Goal: Task Accomplishment & Management: Use online tool/utility

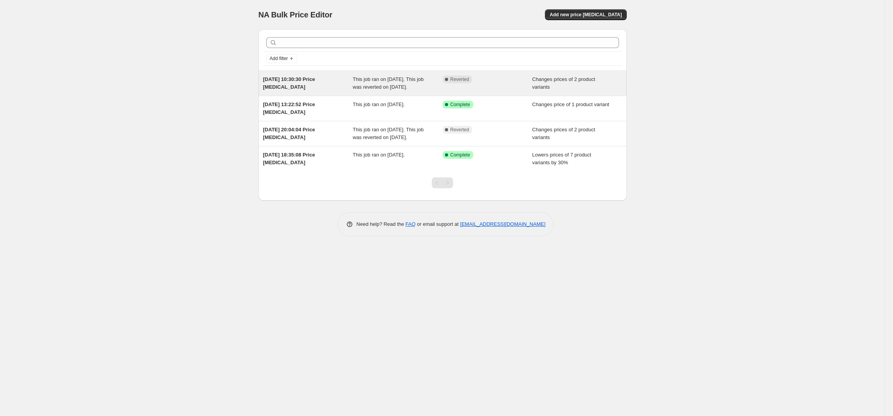
click at [284, 83] on div "[DATE] 10:30:30 Price [MEDICAL_DATA]" at bounding box center [308, 83] width 90 height 15
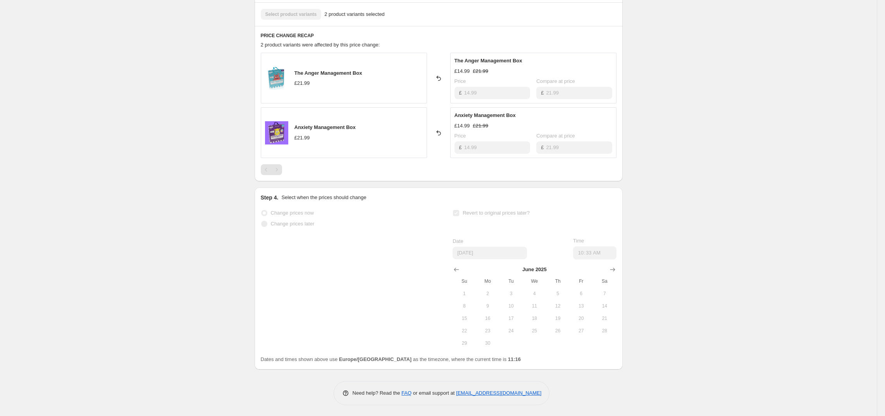
scroll to position [327, 0]
drag, startPoint x: 879, startPoint y: 253, endPoint x: 863, endPoint y: 108, distance: 146.6
click at [863, 108] on div "[DATE] 10:30:30 Price [MEDICAL_DATA]. This page is ready [DATE] 10:30:30 Price …" at bounding box center [438, 44] width 877 height 743
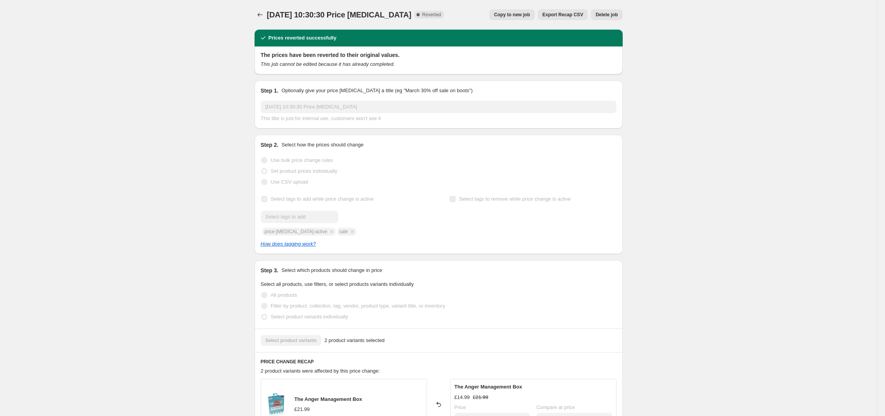
click at [521, 16] on span "Copy to new job" at bounding box center [512, 15] width 36 height 6
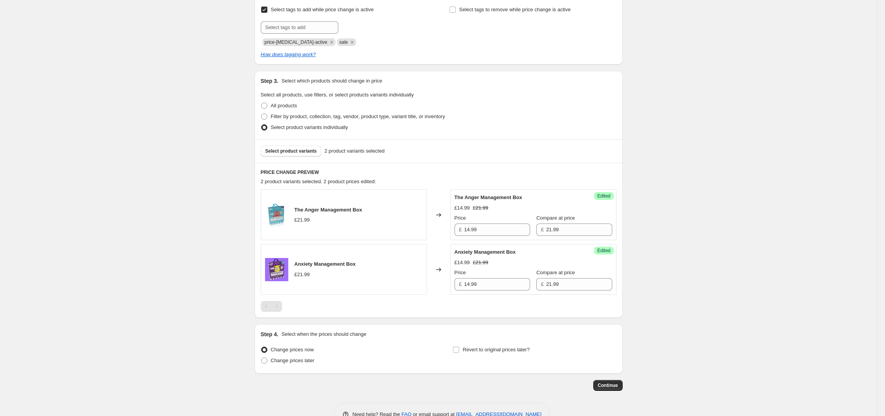
scroll to position [161, 0]
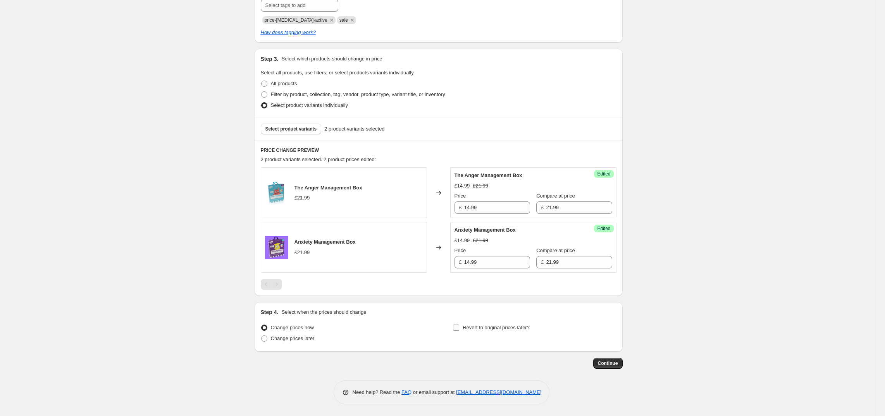
click at [458, 329] on input "Revert to original prices later?" at bounding box center [456, 328] width 6 height 6
checkbox input "true"
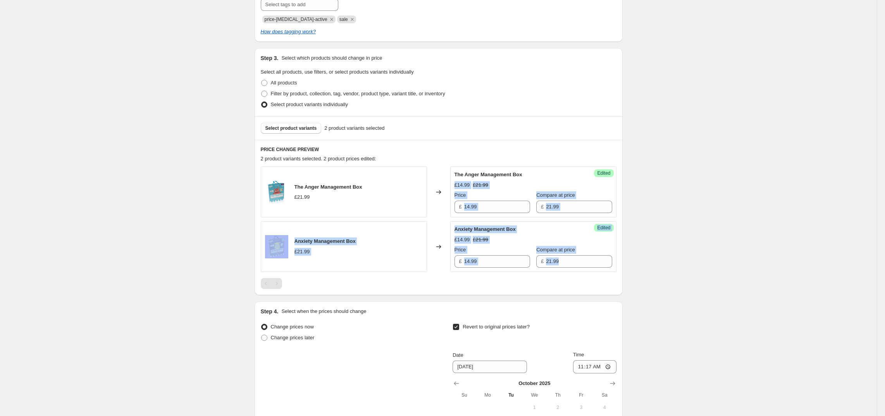
drag, startPoint x: 884, startPoint y: 164, endPoint x: 880, endPoint y: 257, distance: 93.9
click at [877, 257] on div "Create new price [MEDICAL_DATA]. This page is ready Create new price [MEDICAL_D…" at bounding box center [438, 193] width 877 height 709
click at [759, 267] on div "Create new price [MEDICAL_DATA]. This page is ready Create new price [MEDICAL_D…" at bounding box center [438, 193] width 877 height 709
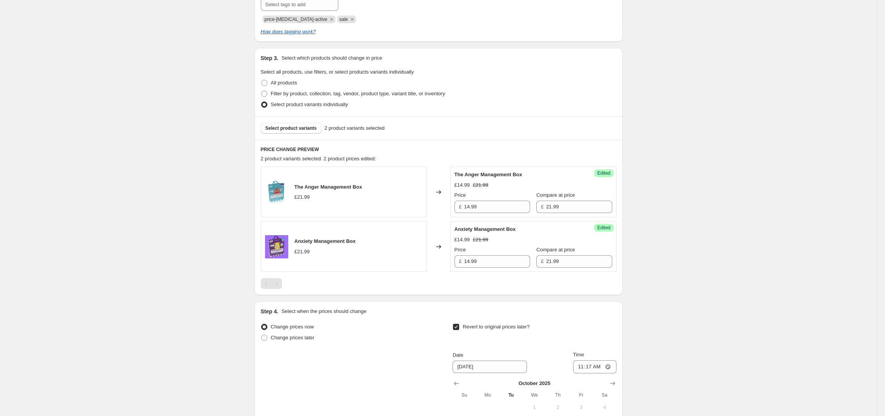
scroll to position [293, 0]
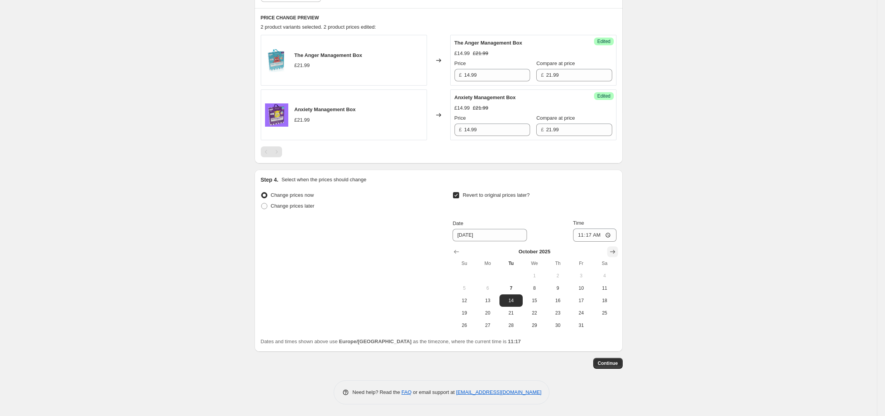
click at [616, 251] on icon "Show next month, November 2025" at bounding box center [613, 252] width 8 height 8
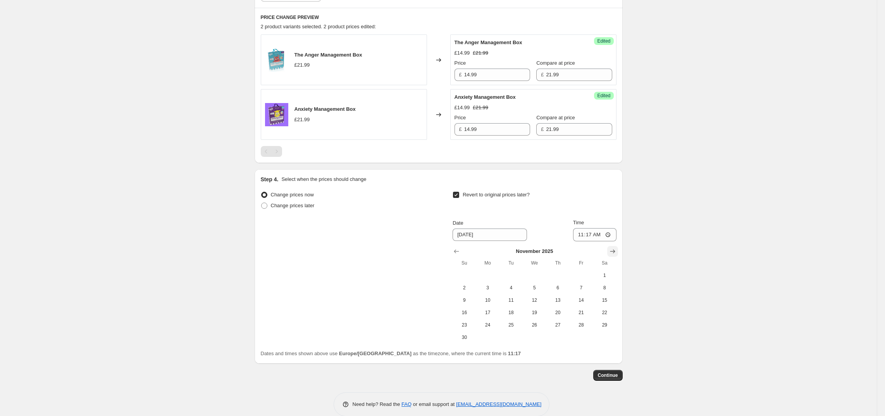
click at [616, 251] on icon "Show next month, December 2025" at bounding box center [613, 252] width 8 height 8
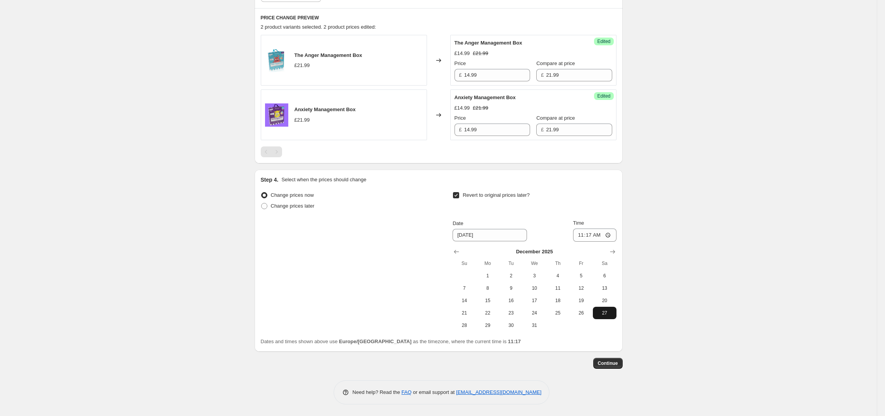
click at [605, 309] on button "27" at bounding box center [604, 313] width 23 height 12
type input "[DATE]"
click at [616, 362] on span "Continue" at bounding box center [608, 363] width 20 height 6
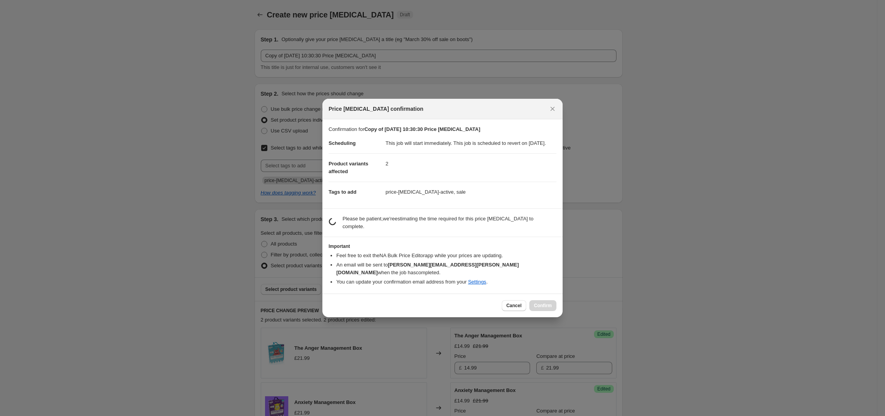
scroll to position [0, 0]
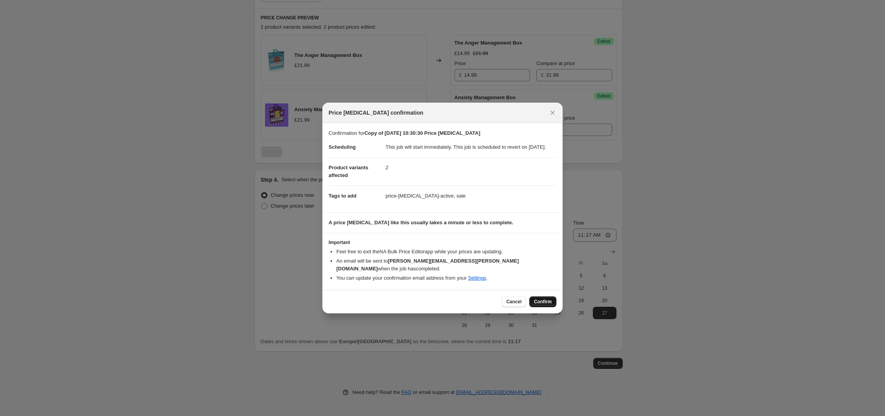
click at [544, 298] on button "Confirm" at bounding box center [542, 301] width 27 height 11
